Goal: Transaction & Acquisition: Purchase product/service

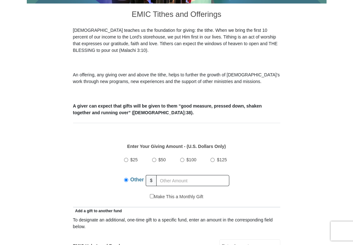
click at [165, 180] on input "text" at bounding box center [192, 180] width 73 height 11
type input "118.00"
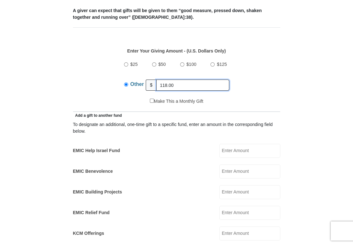
scroll to position [382, 0]
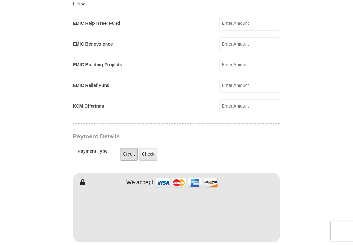
click at [126, 152] on label "Credit" at bounding box center [129, 154] width 18 height 13
click at [0, 0] on input "Credit" at bounding box center [0, 0] width 0 height 0
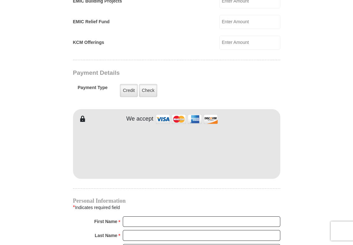
scroll to position [478, 0]
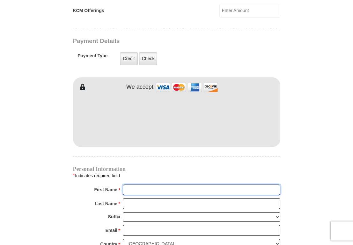
click at [149, 187] on input "First Name *" at bounding box center [201, 190] width 157 height 11
type input "[PERSON_NAME]"
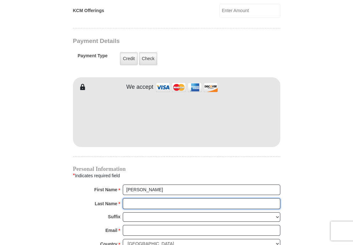
click at [145, 203] on input "Last Name *" at bounding box center [201, 203] width 157 height 11
type input "[PERSON_NAME]"
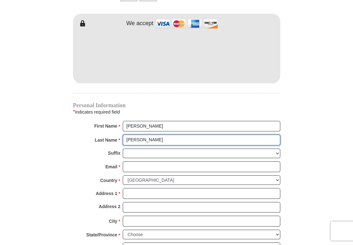
scroll to position [573, 0]
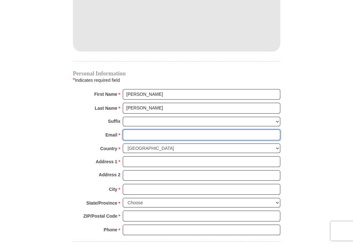
click at [128, 131] on input "Email *" at bounding box center [201, 135] width 157 height 11
type input "[PERSON_NAME][EMAIL_ADDRESS][PERSON_NAME][DOMAIN_NAME]"
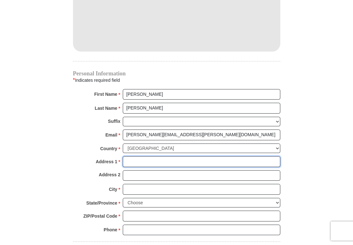
type input "[STREET_ADDRESS]"
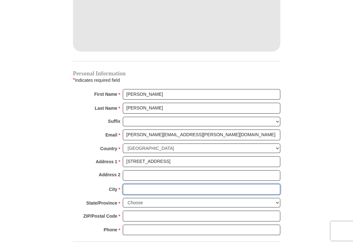
type input "HASLET"
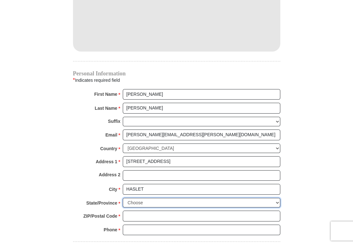
select select "[GEOGRAPHIC_DATA]"
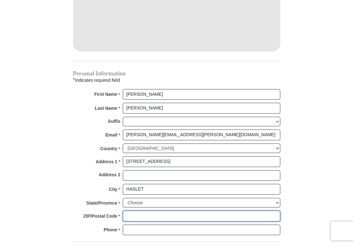
type input "76052"
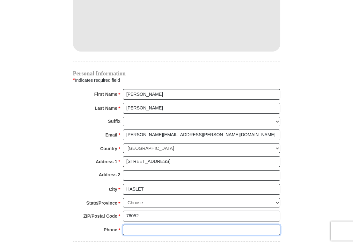
type input "3019387874"
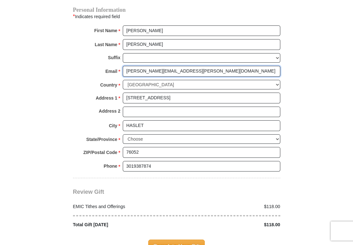
scroll to position [669, 0]
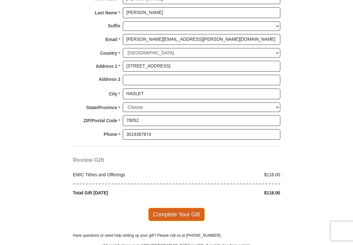
click at [172, 210] on span "Complete Your Gift" at bounding box center [176, 214] width 56 height 13
